Goal: Task Accomplishment & Management: Complete application form

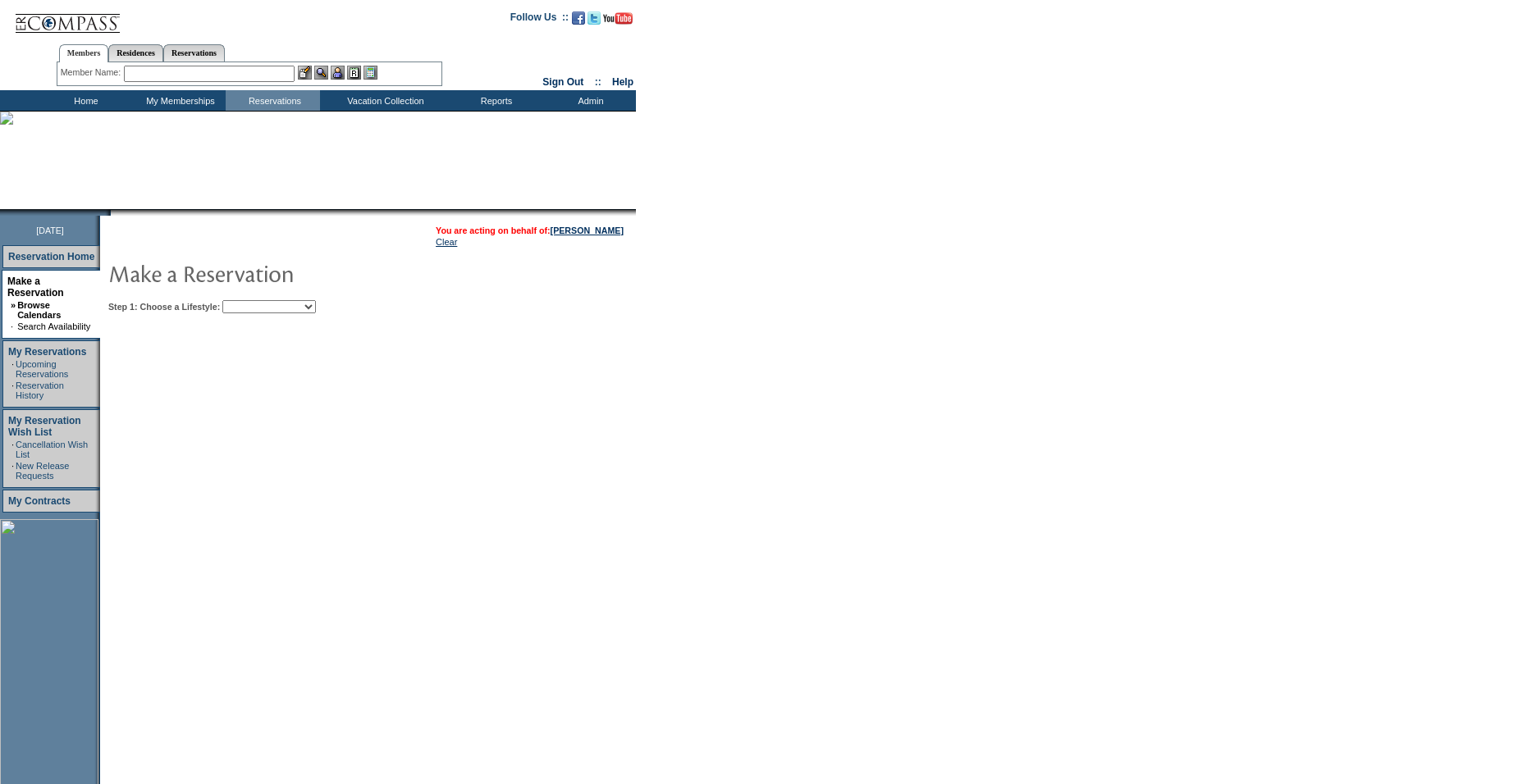
click at [276, 307] on select "Beach Leisure Metropolitan Mountain OIAL for Adventure OIAL for Couples OIAL fo…" at bounding box center [269, 307] width 93 height 13
select select "Metropolitan"
click at [250, 301] on select "Beach Leisure Metropolitan Mountain OIAL for Adventure OIAL for Couples OIAL fo…" at bounding box center [269, 307] width 93 height 13
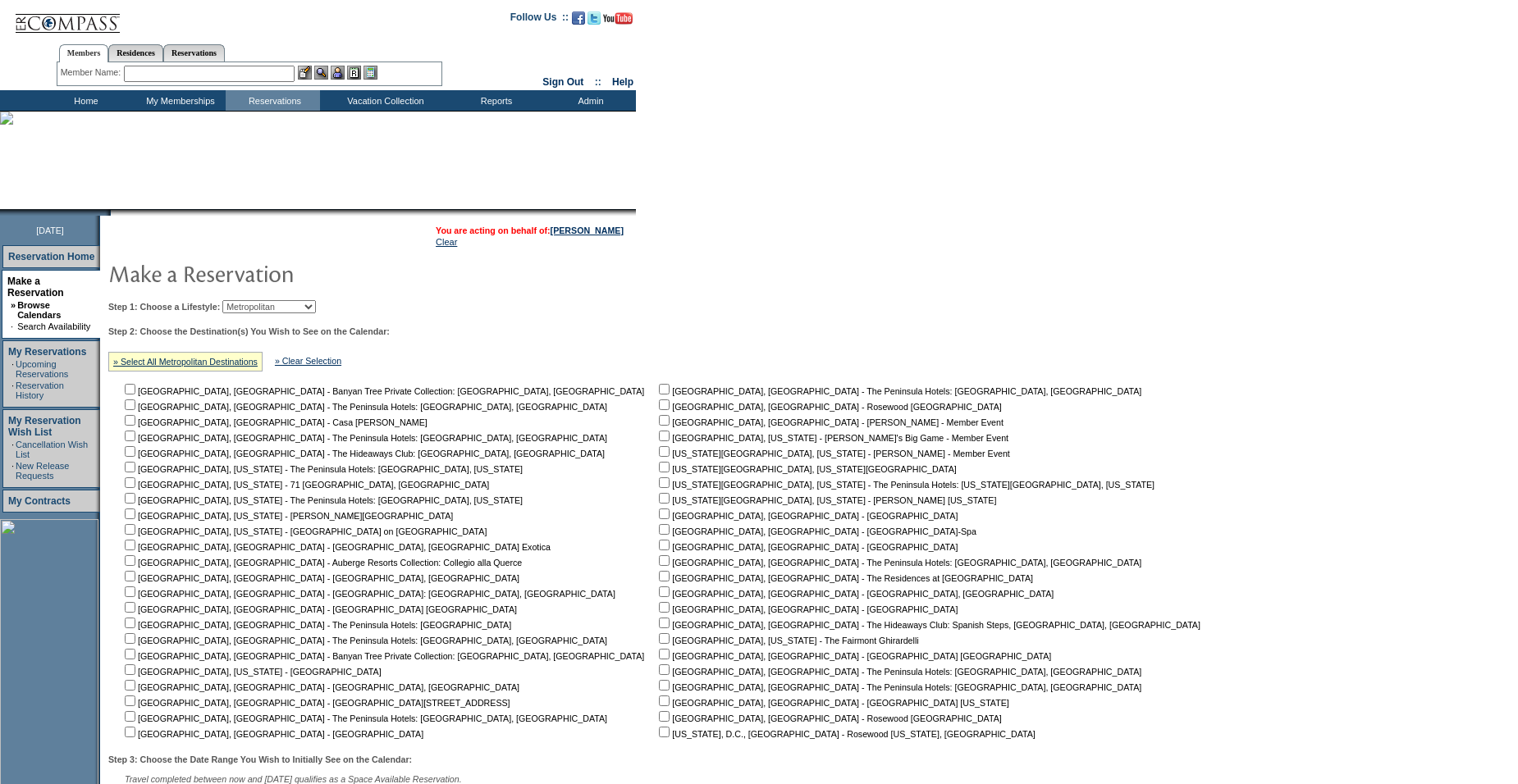
click at [659, 504] on input "checkbox" at bounding box center [664, 497] width 10 height 10
checkbox input "true"
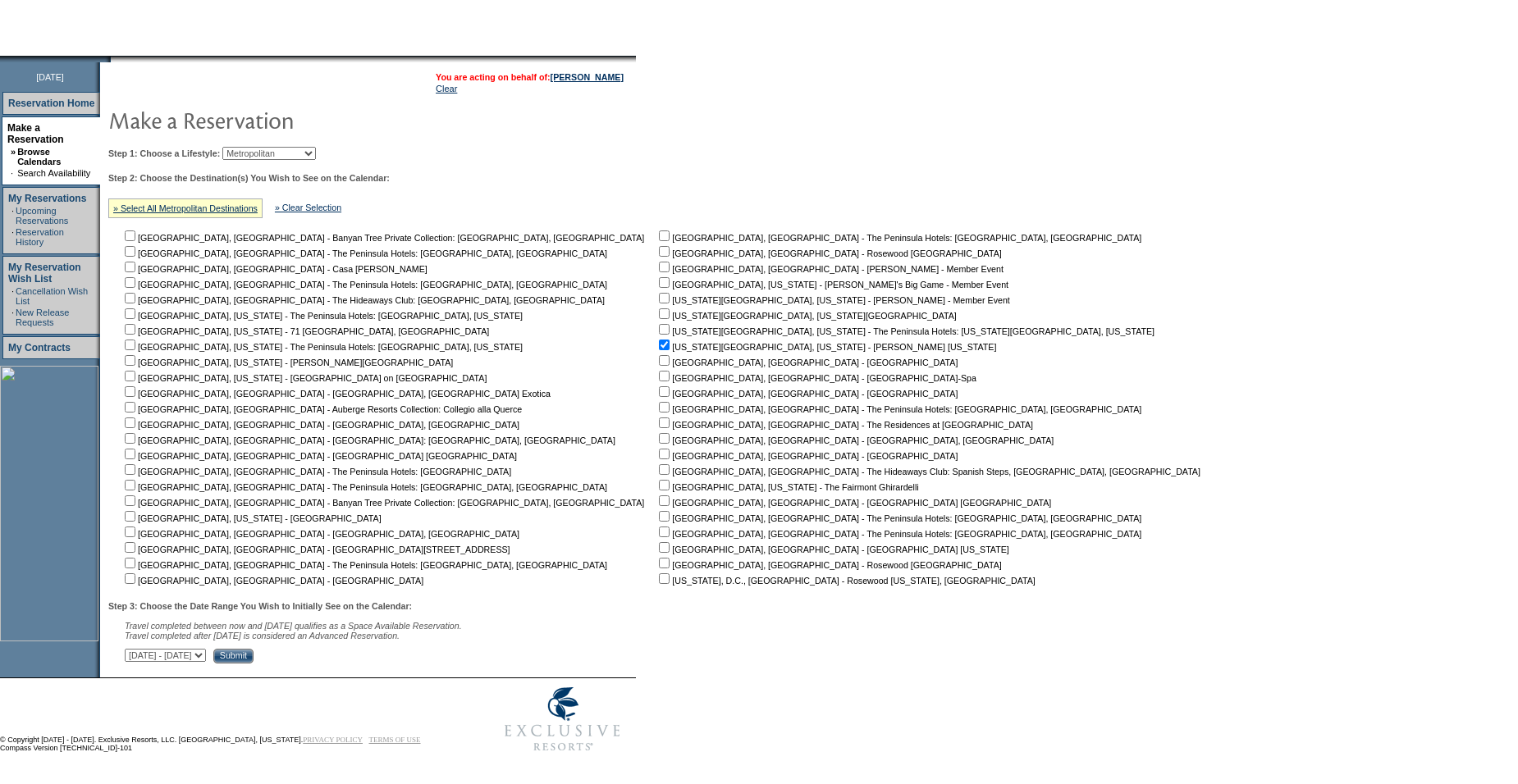
click at [254, 653] on input "Submit" at bounding box center [233, 656] width 40 height 15
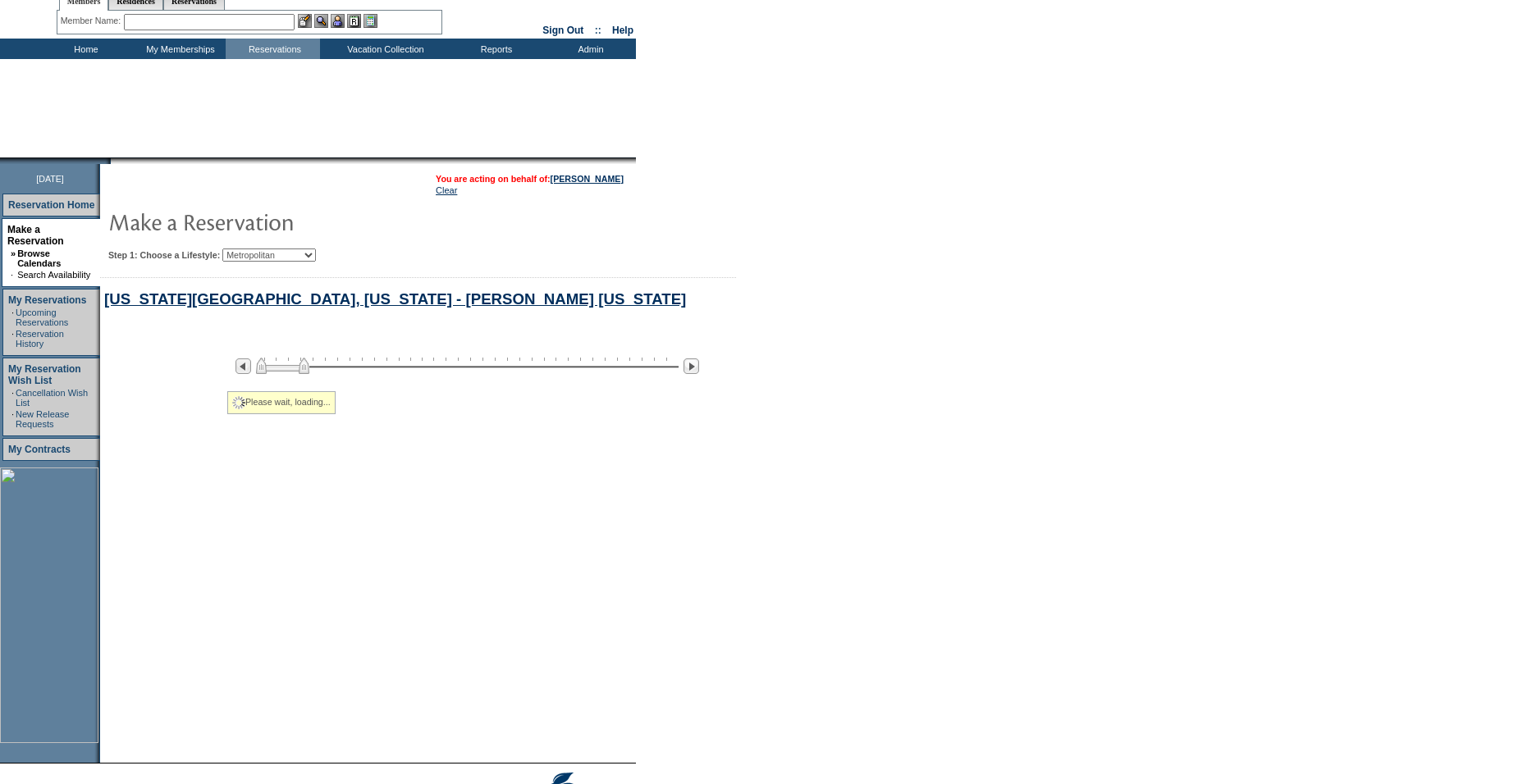
select select "Metropolitan"
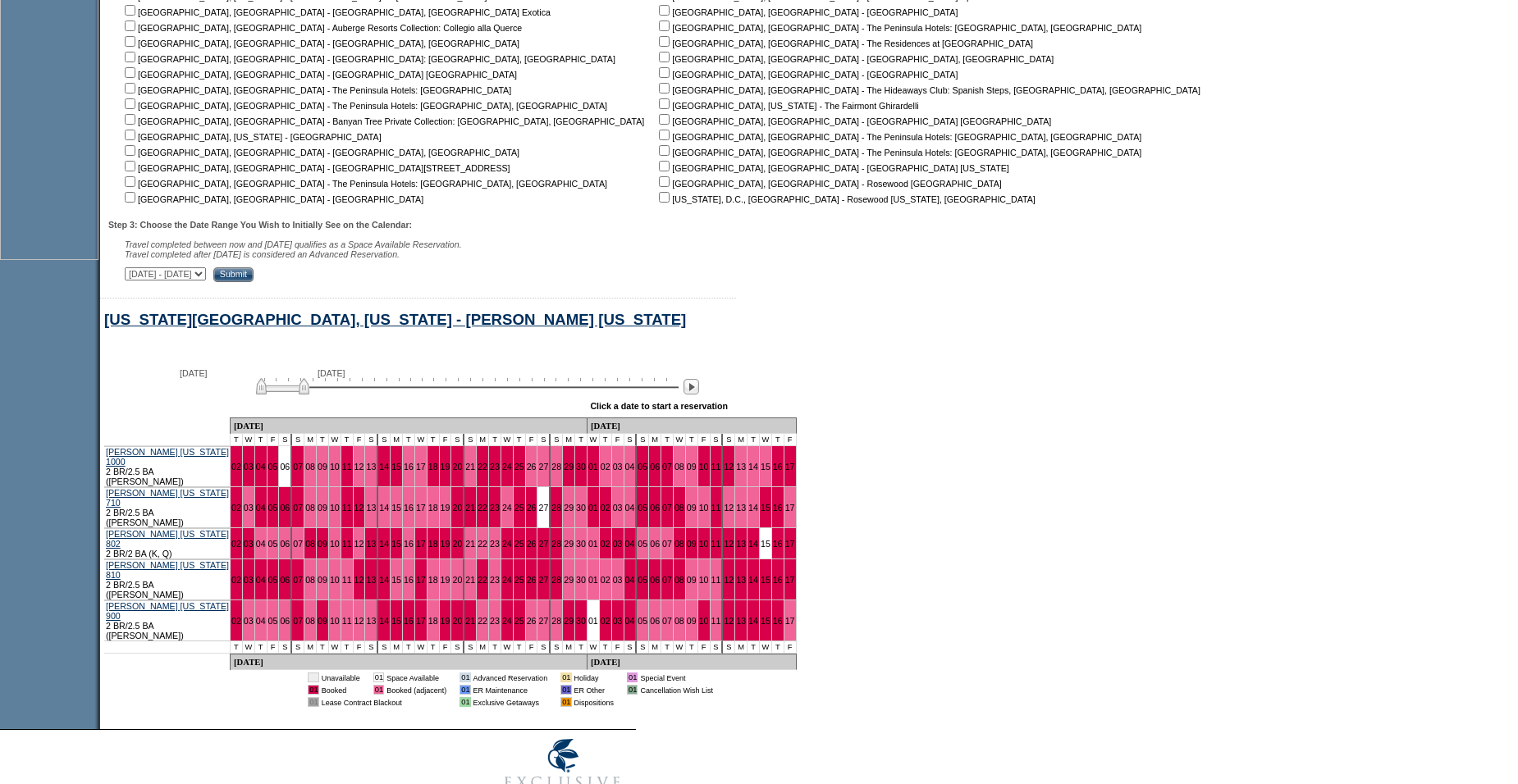
scroll to position [543, 0]
